Goal: Obtain resource: Download file/media

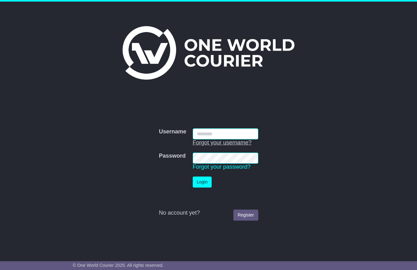
type input "**********"
click at [204, 185] on button "Login" at bounding box center [202, 182] width 19 height 11
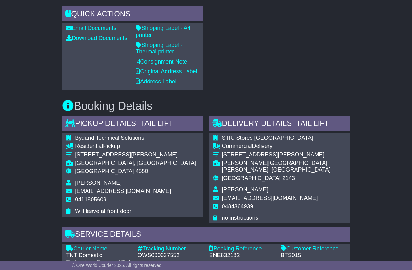
scroll to position [214, 0]
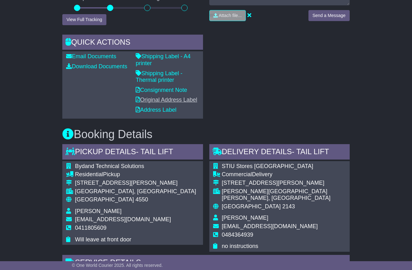
click at [159, 97] on link "Original Address Label" at bounding box center [166, 100] width 61 height 6
click at [159, 87] on link "Consignment Note" at bounding box center [161, 90] width 51 height 6
click at [161, 97] on link "Original Address Label" at bounding box center [166, 100] width 61 height 6
click at [162, 108] on link "Address Label" at bounding box center [156, 110] width 41 height 6
click at [83, 65] on link "Download Documents" at bounding box center [96, 66] width 61 height 6
